Goal: Task Accomplishment & Management: Complete application form

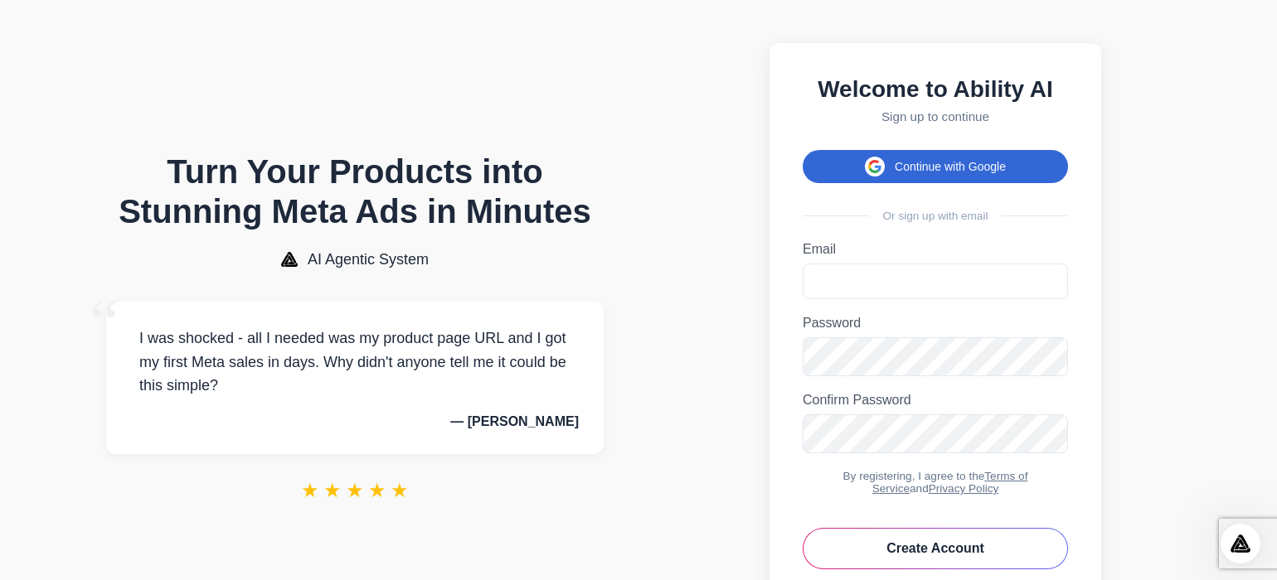
click at [906, 169] on button "Continue with Google" at bounding box center [935, 166] width 265 height 33
click at [951, 168] on button "Continue with Google" at bounding box center [935, 166] width 265 height 33
drag, startPoint x: 924, startPoint y: 82, endPoint x: 935, endPoint y: 119, distance: 38.8
click at [925, 84] on h2 "Welcome to Ability AI" at bounding box center [935, 89] width 265 height 27
click at [940, 172] on button "Continue with Google" at bounding box center [935, 166] width 265 height 33
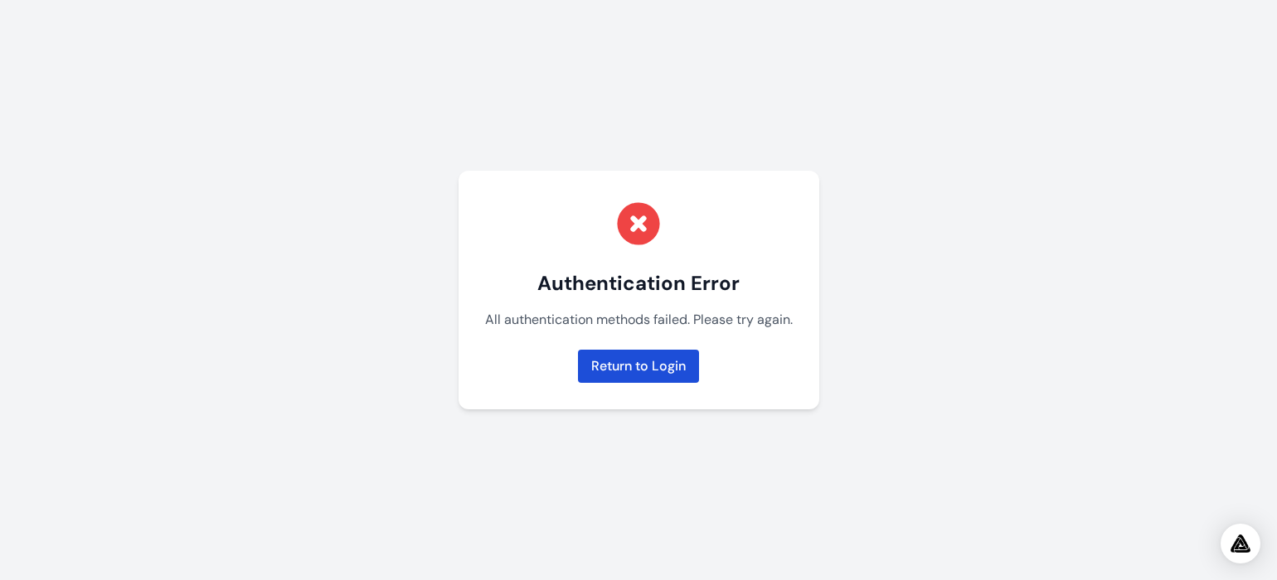
click at [643, 362] on link "Return to Login" at bounding box center [638, 366] width 121 height 33
